Goal: Task Accomplishment & Management: Manage account settings

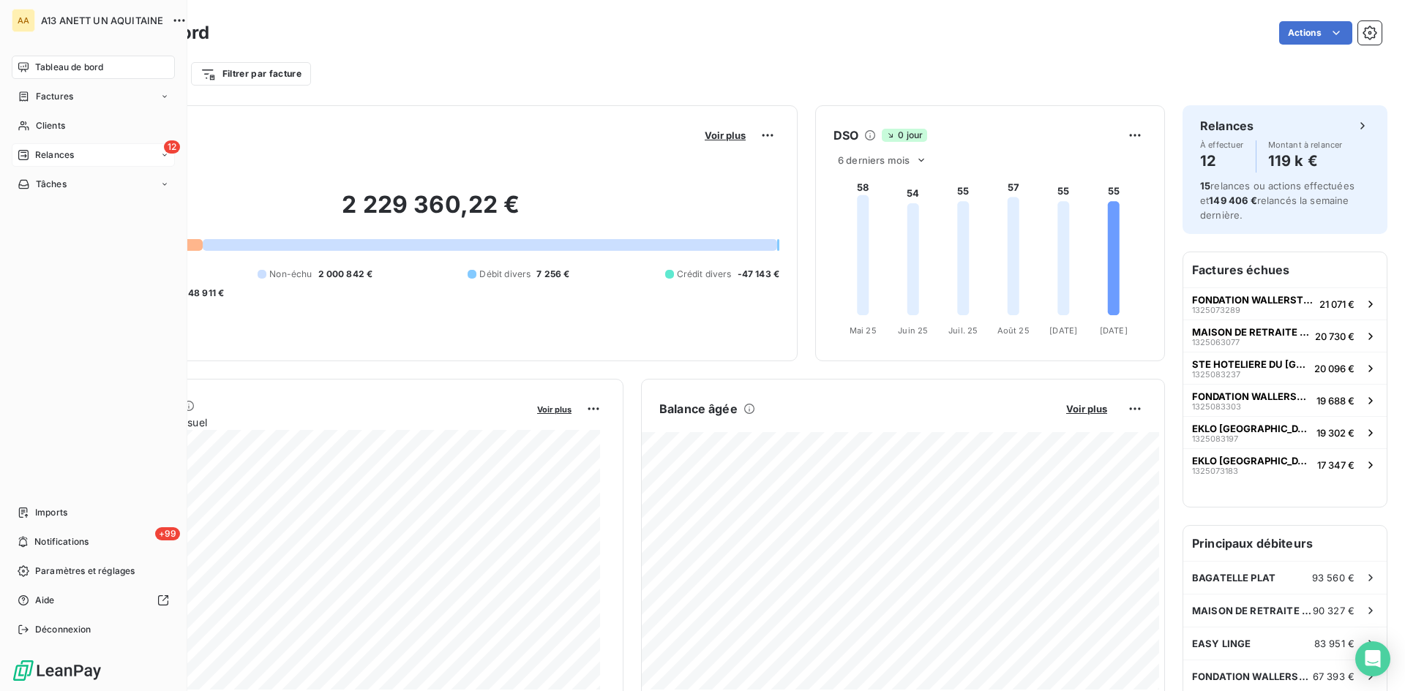
click at [42, 155] on span "Relances" at bounding box center [54, 155] width 39 height 13
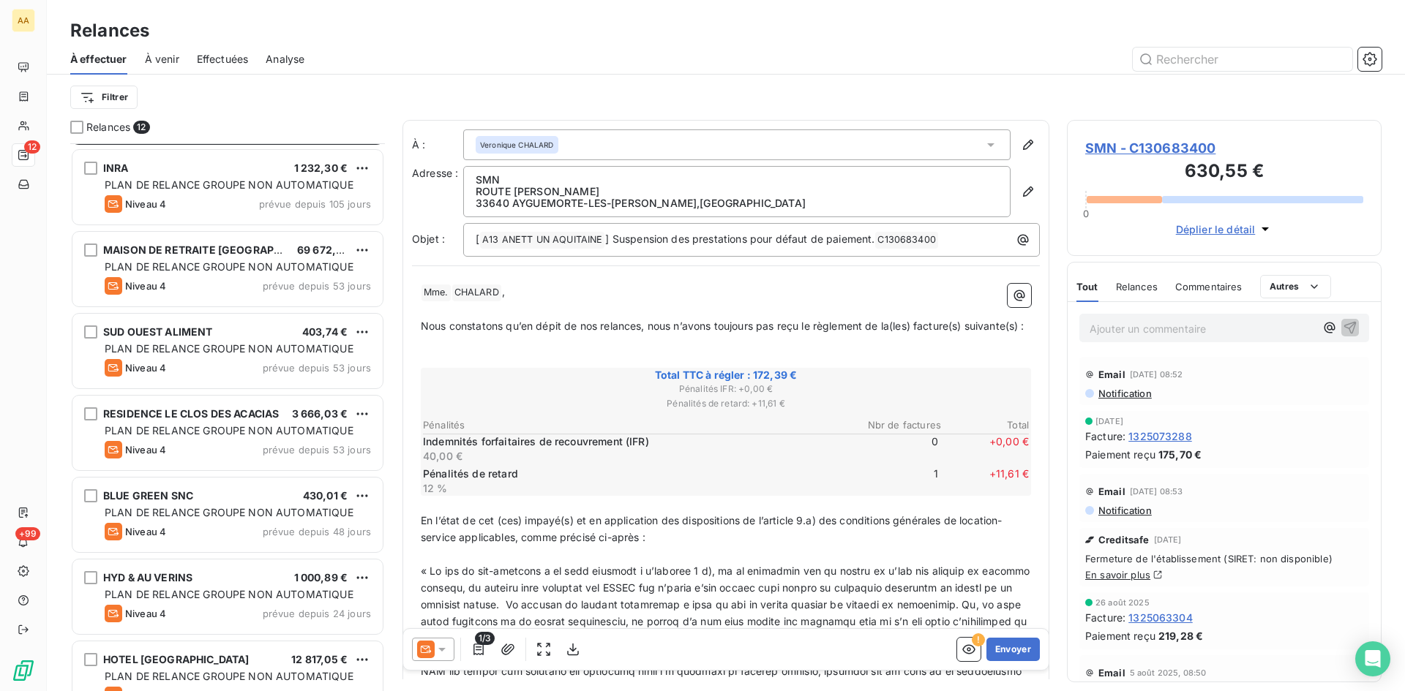
scroll to position [70, 0]
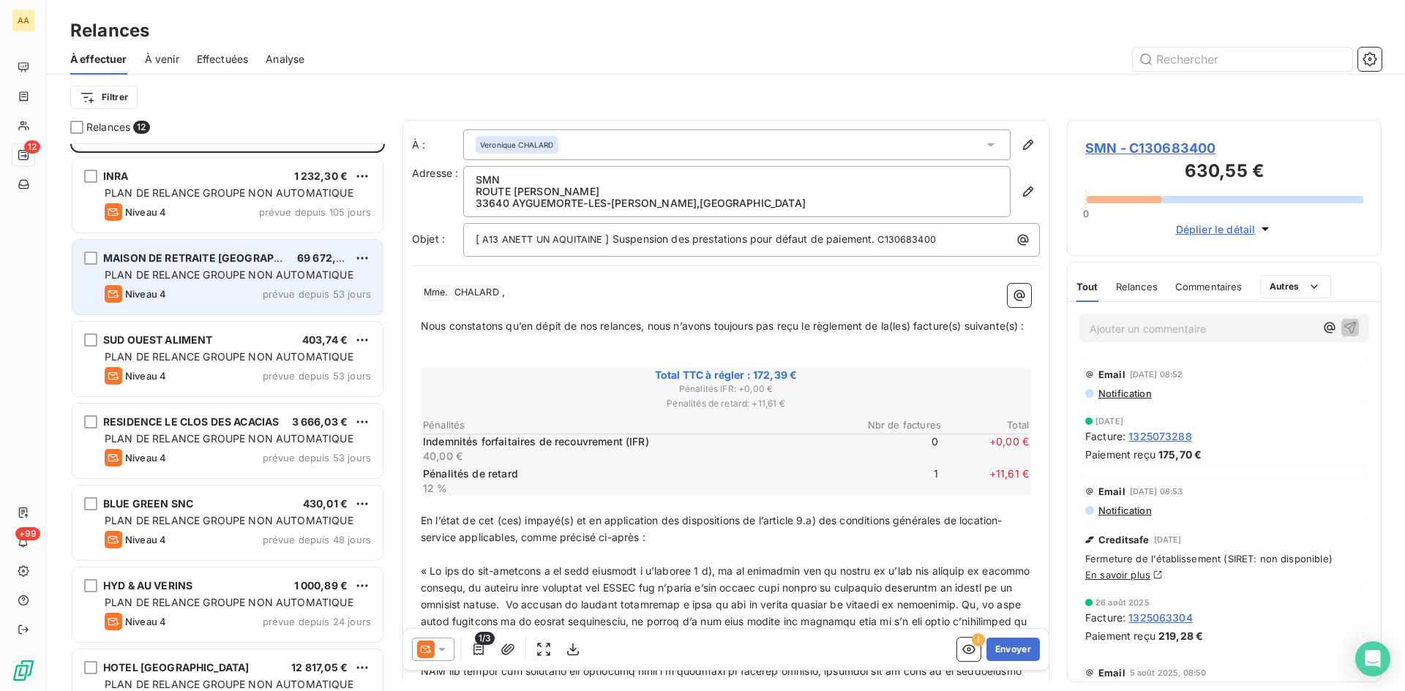
click at [233, 271] on span "PLAN DE RELANCE GROUPE NON AUTOMATIQUE" at bounding box center [229, 275] width 249 height 12
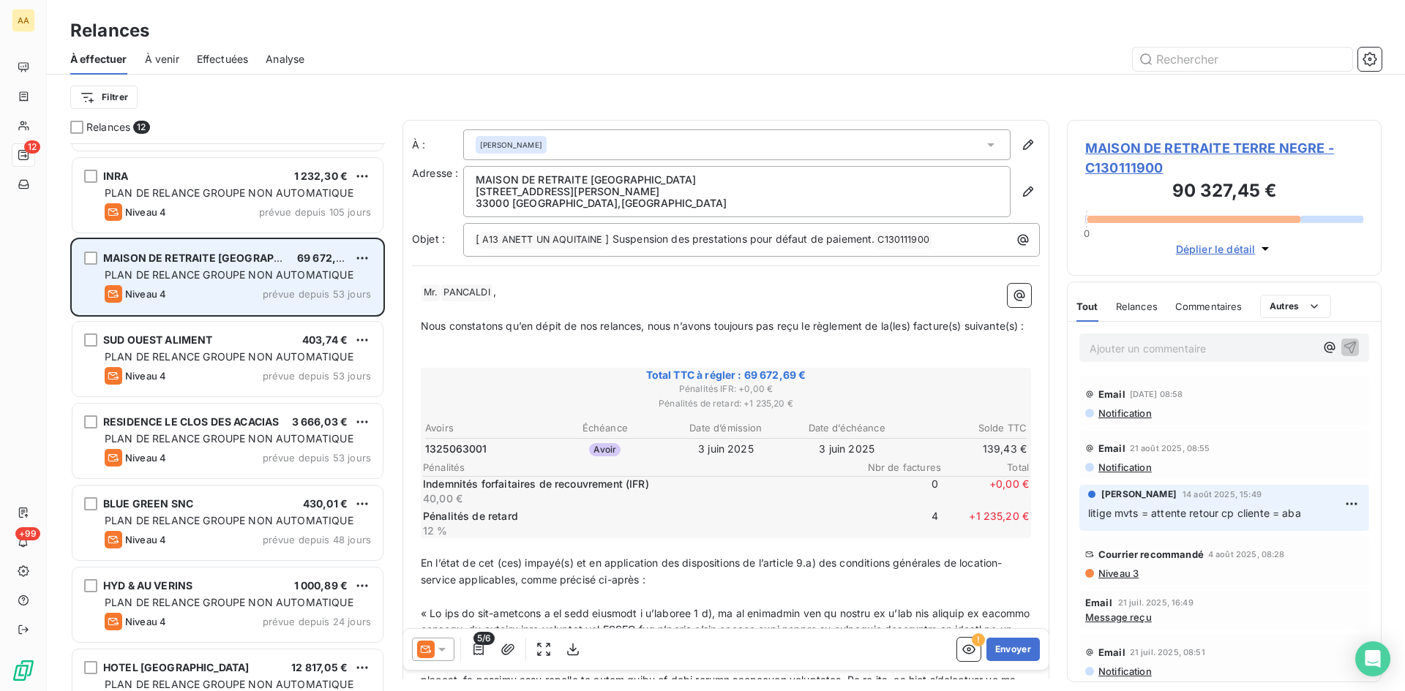
scroll to position [537, 304]
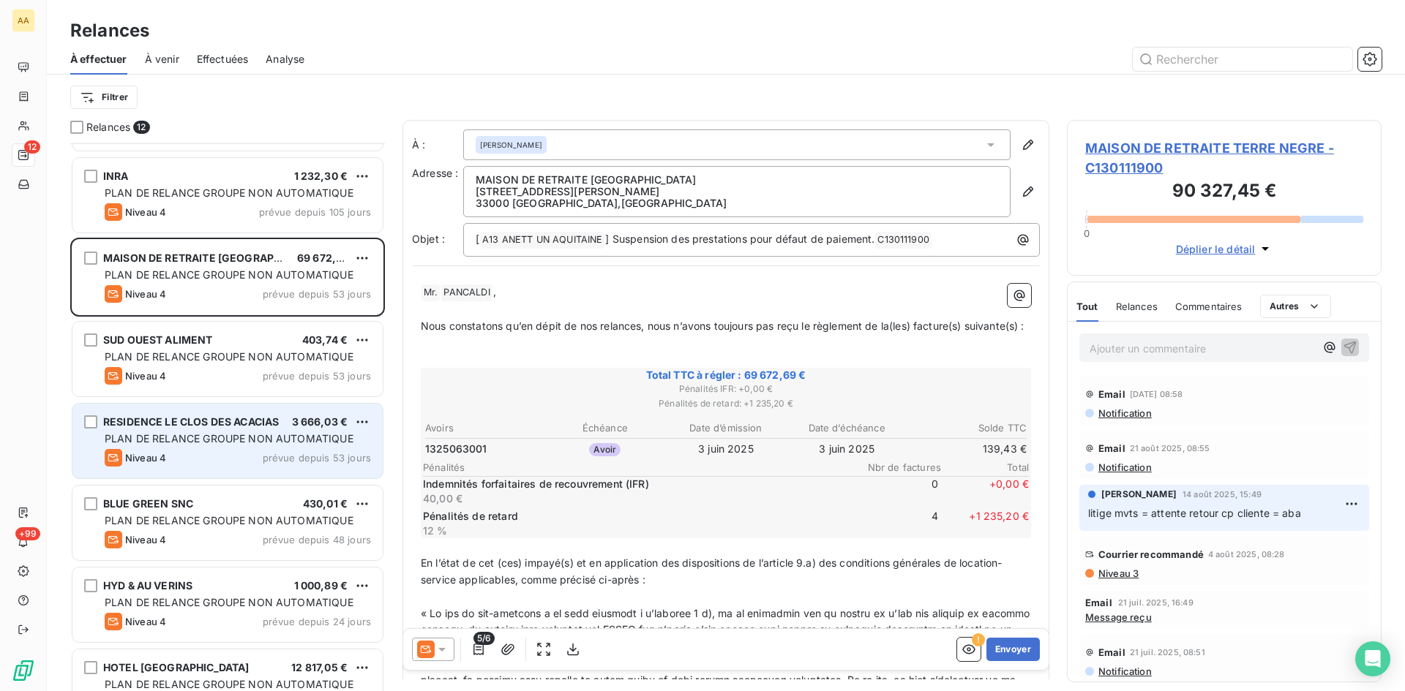
click at [231, 432] on div "PLAN DE RELANCE GROUPE NON AUTOMATIQUE" at bounding box center [238, 439] width 266 height 15
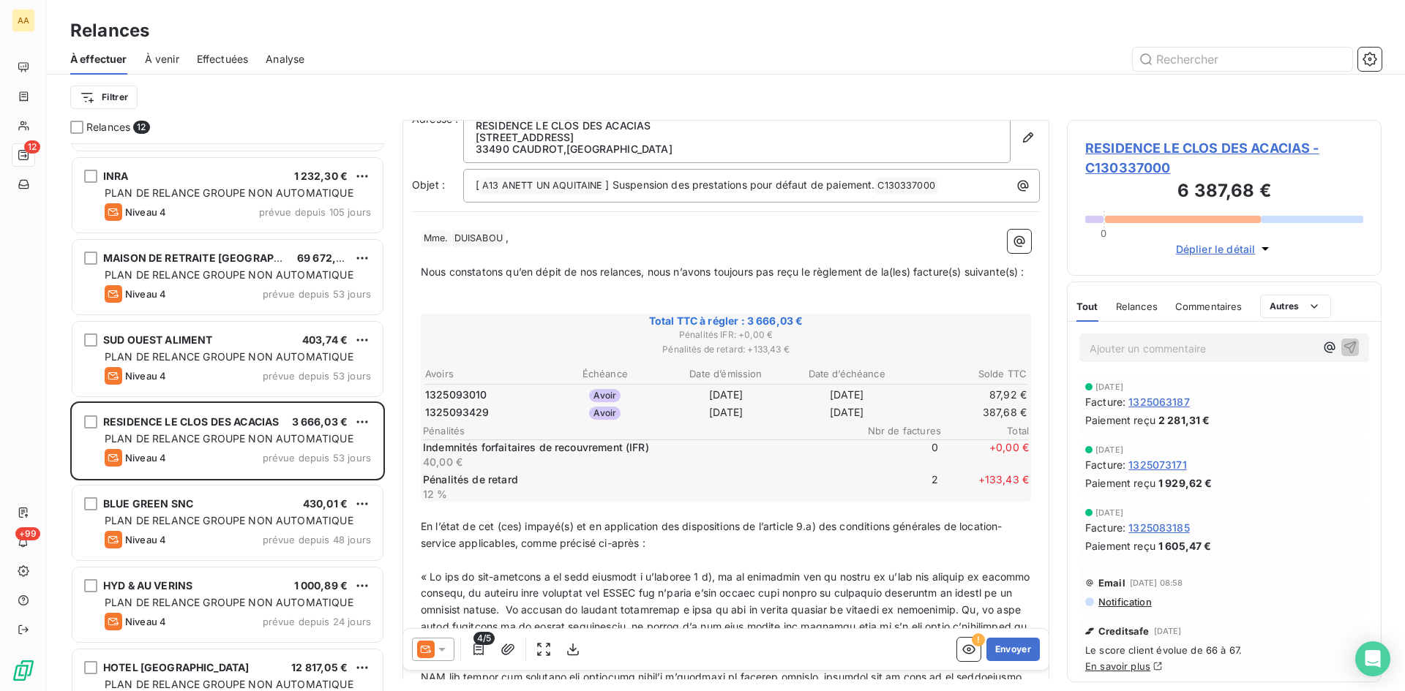
scroll to position [1, 0]
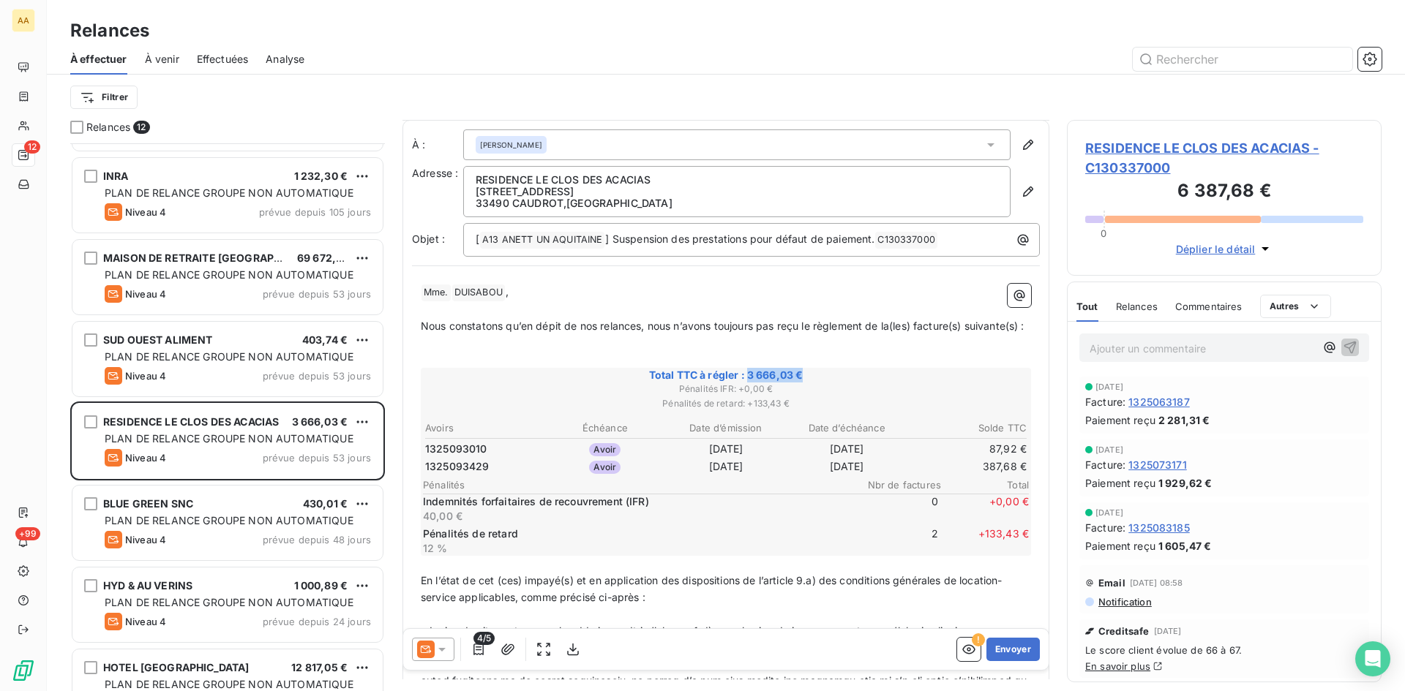
drag, startPoint x: 801, startPoint y: 394, endPoint x: 744, endPoint y: 397, distance: 57.2
click at [744, 383] on span "Total TTC à régler : 3 666,03 €" at bounding box center [726, 375] width 606 height 15
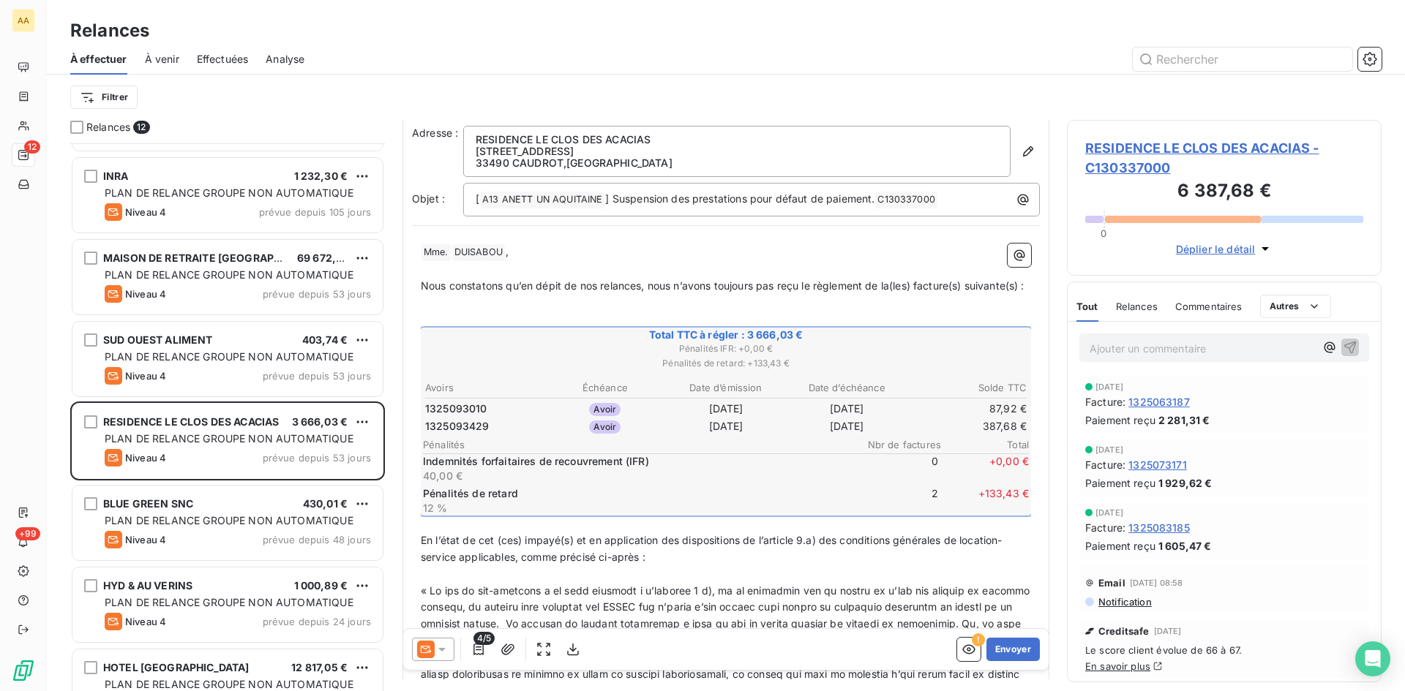
scroll to position [0, 0]
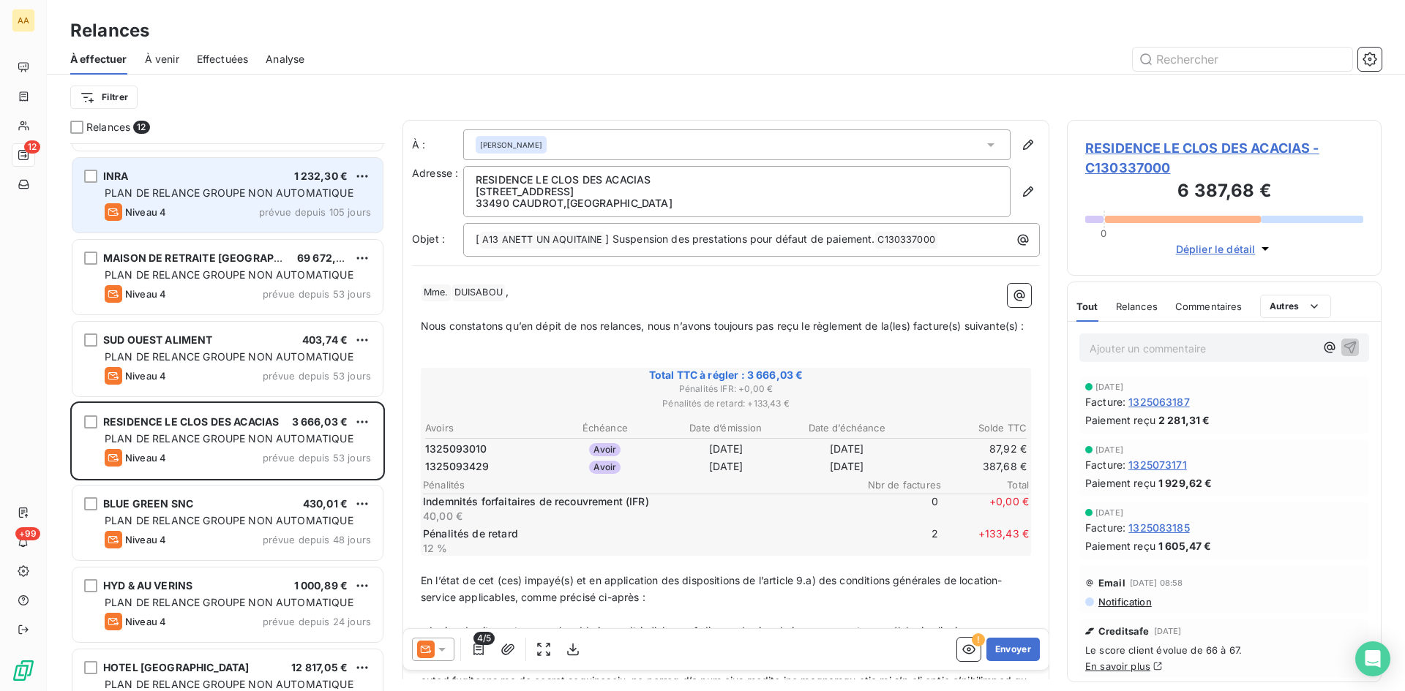
click at [213, 213] on div "Niveau 4 prévue depuis 105 jours" at bounding box center [238, 212] width 266 height 18
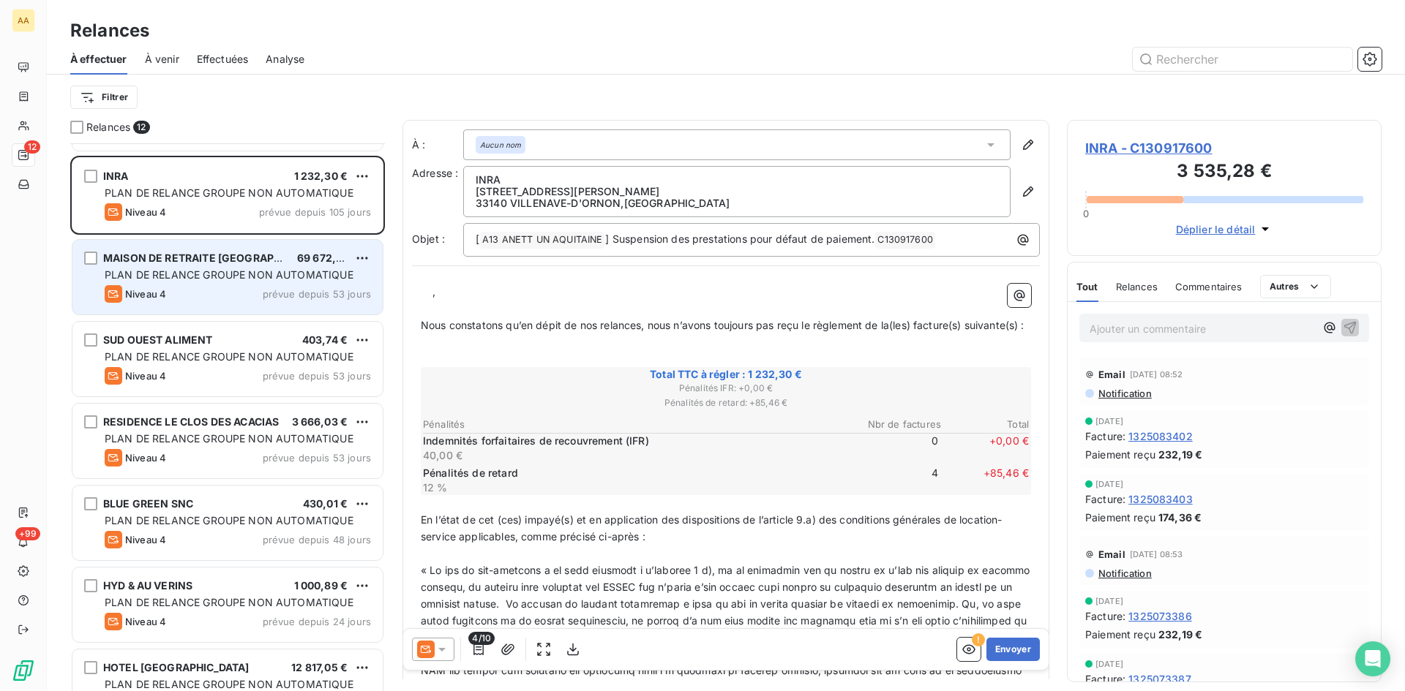
click at [266, 273] on span "PLAN DE RELANCE GROUPE NON AUTOMATIQUE" at bounding box center [229, 275] width 249 height 12
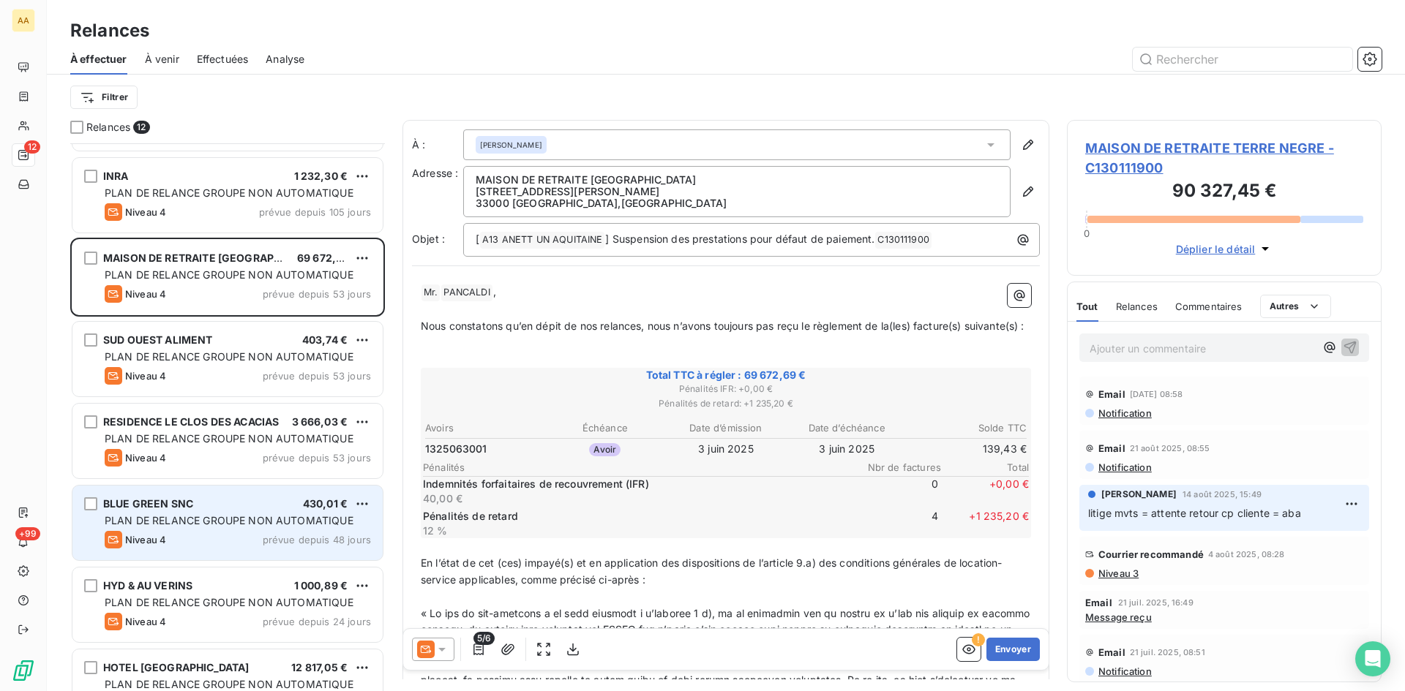
click at [194, 522] on span "PLAN DE RELANCE GROUPE NON AUTOMATIQUE" at bounding box center [229, 520] width 249 height 12
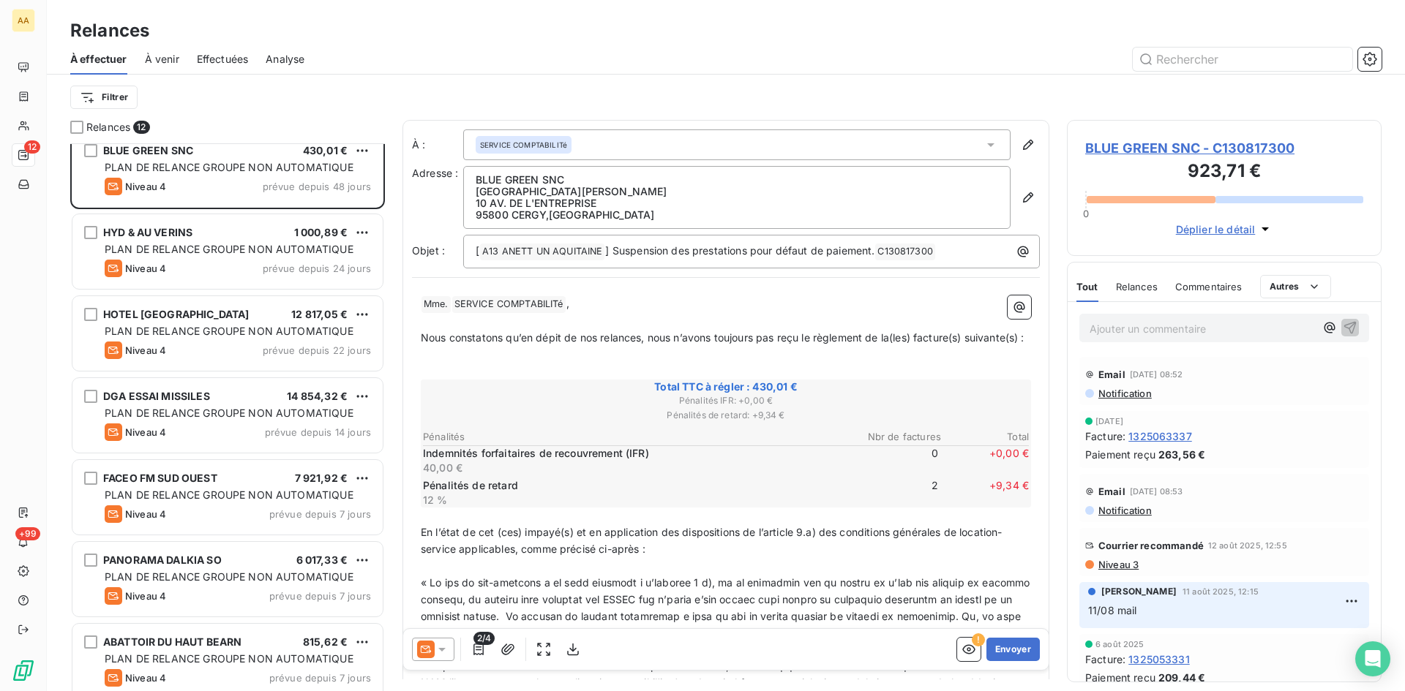
scroll to position [436, 0]
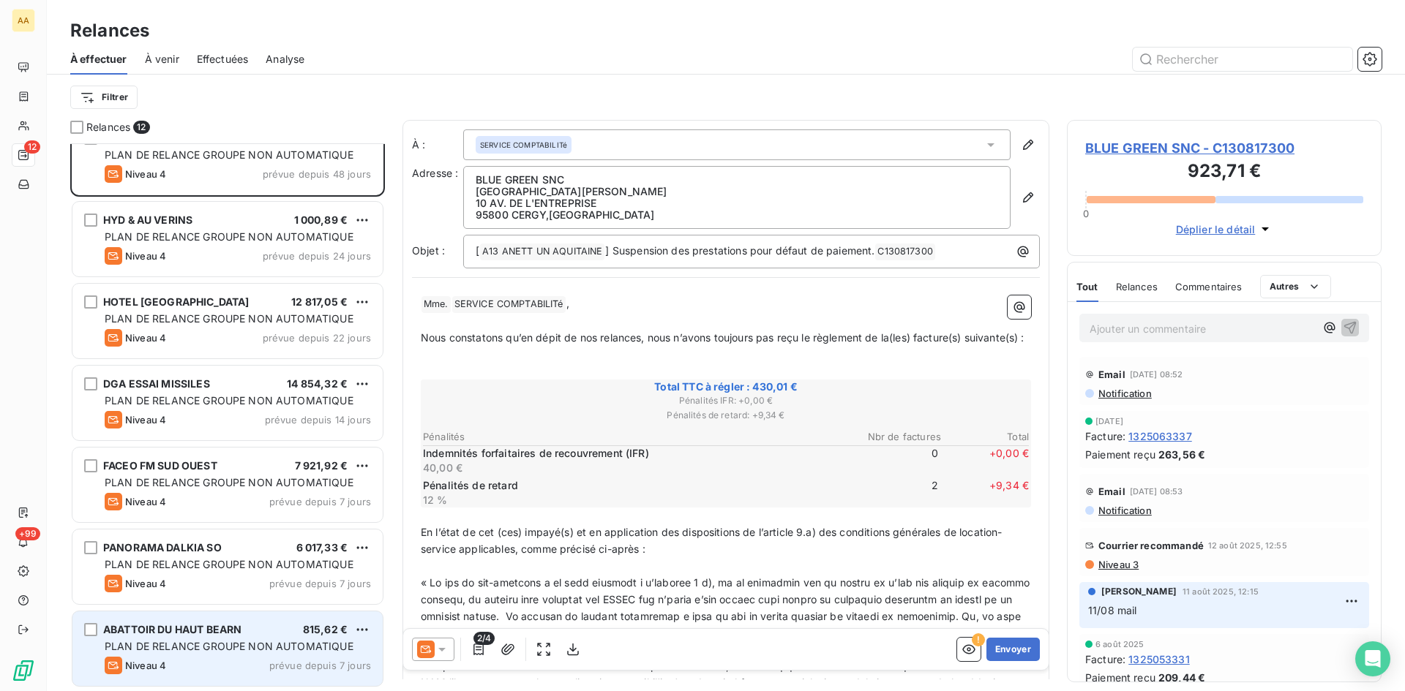
click at [190, 629] on span "ABATTOIR DU HAUT BEARN" at bounding box center [172, 629] width 138 height 12
